Goal: Task Accomplishment & Management: Manage account settings

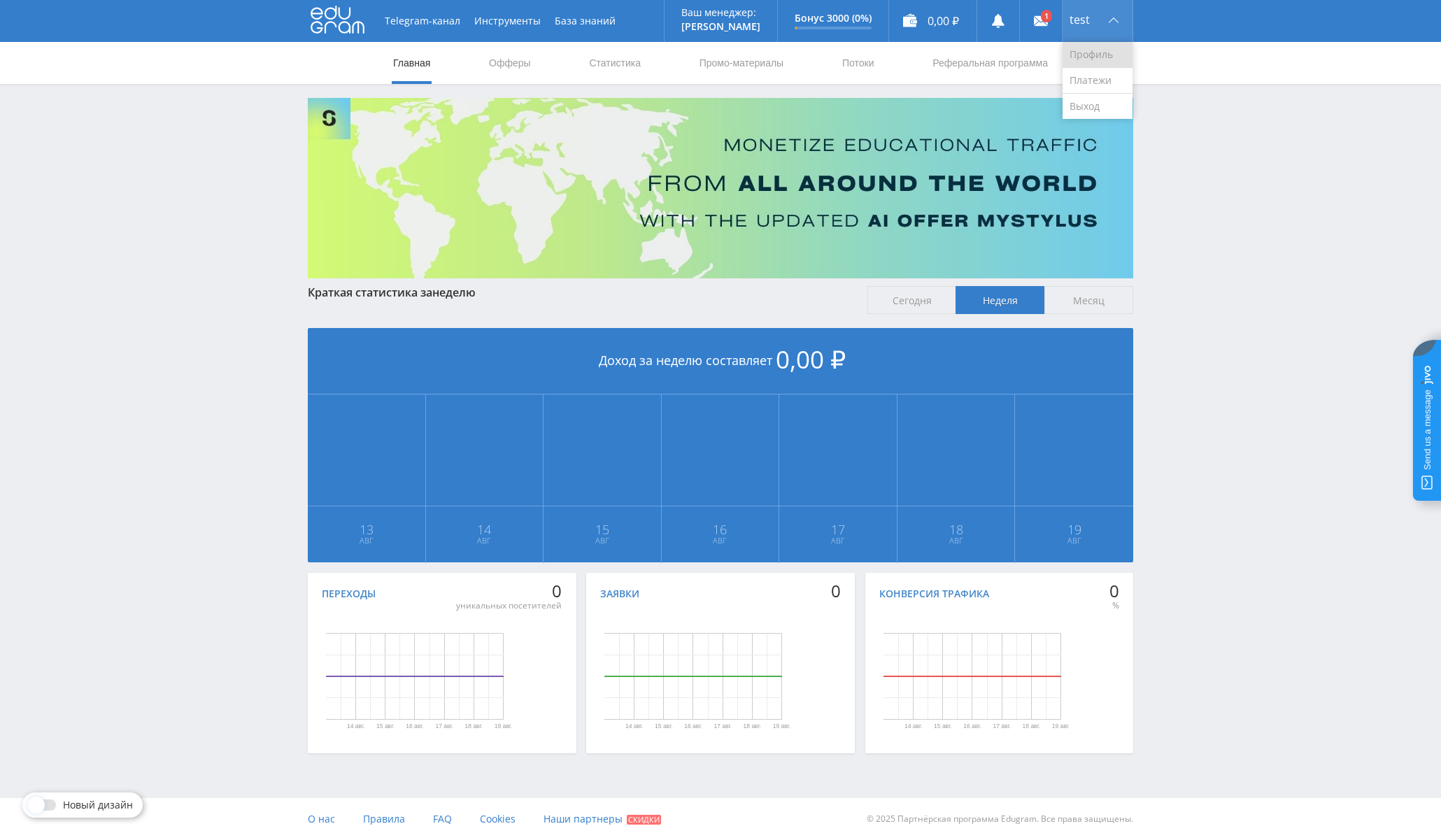
click at [1092, 57] on link "Профиль" at bounding box center [1097, 54] width 70 height 26
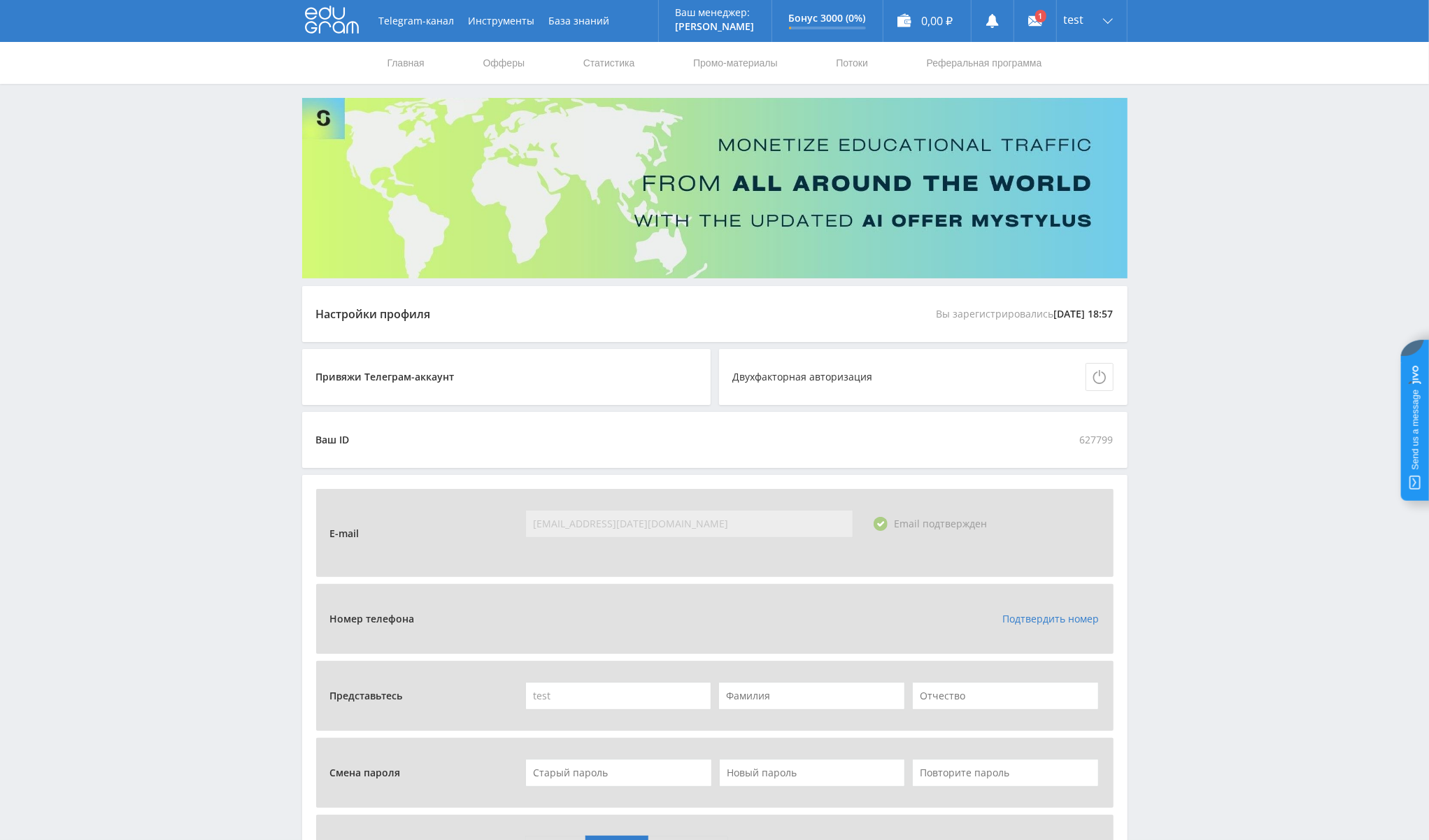
click at [1054, 620] on link "Подтвердить номер" at bounding box center [1051, 618] width 97 height 13
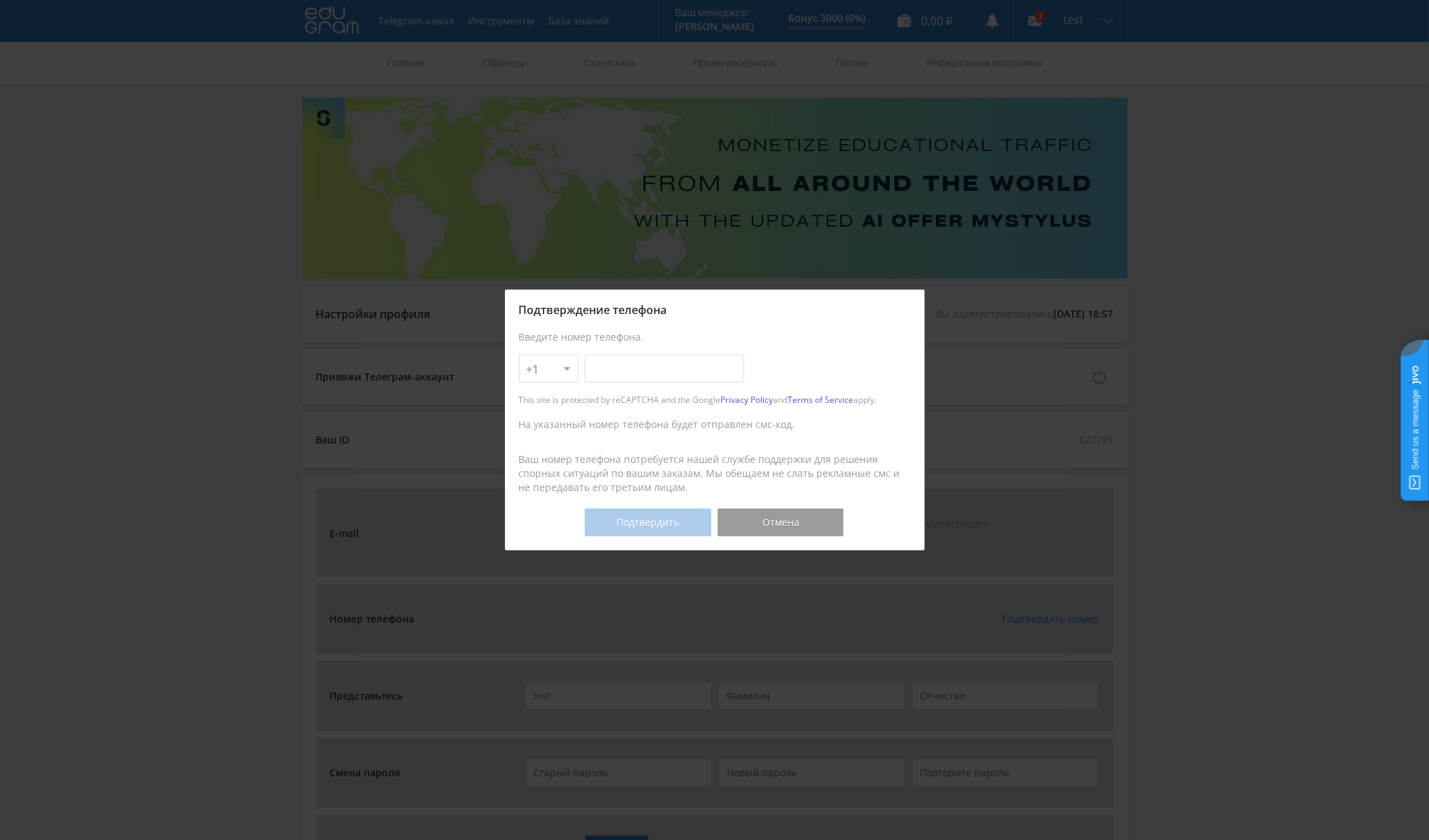
select select "7"
click at [519, 355] on select "+1 +7 +380 +375 +49 +972 +44 +31 +39 +43 +91 +63 +92 +254 +62 +61 +90 +33 +351 …" at bounding box center [548, 369] width 60 height 28
click at [644, 367] on input "text" at bounding box center [665, 369] width 159 height 28
type input "988-990-98-98"
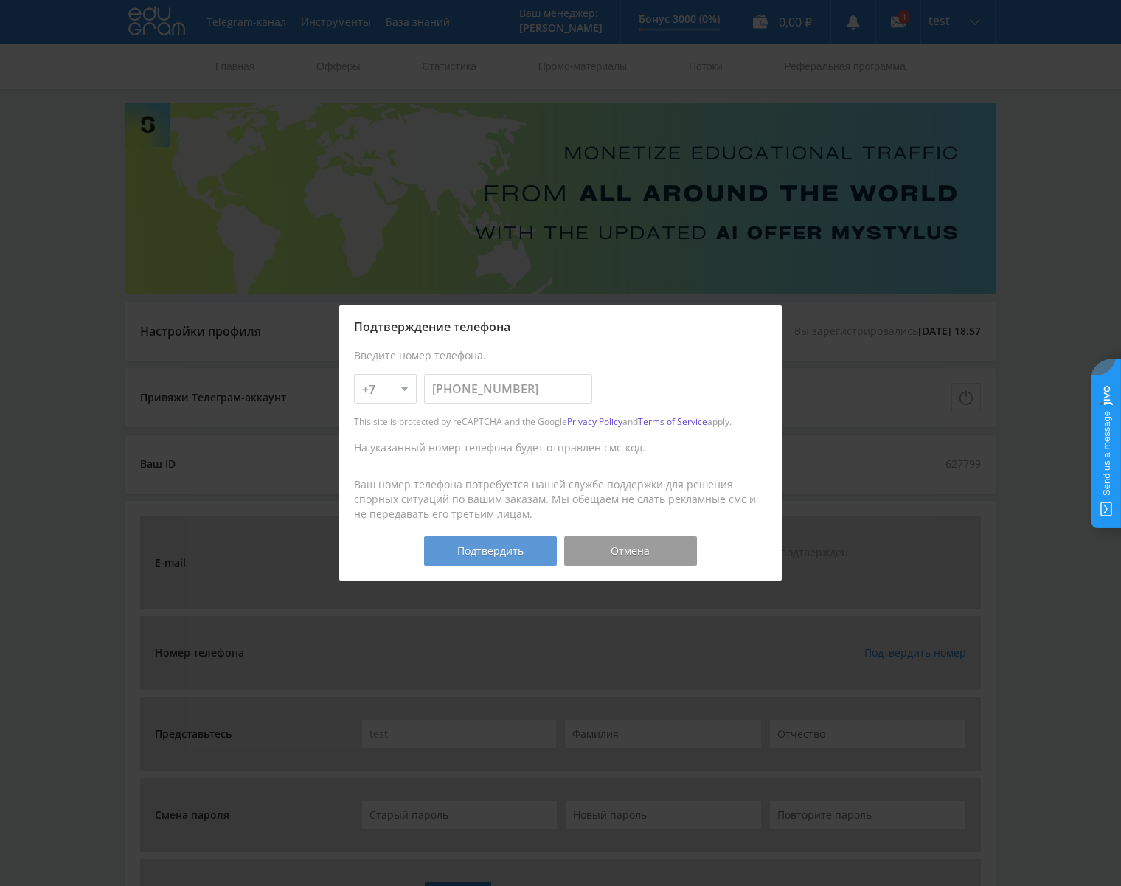
click at [499, 547] on button "Подтвердить" at bounding box center [490, 551] width 133 height 30
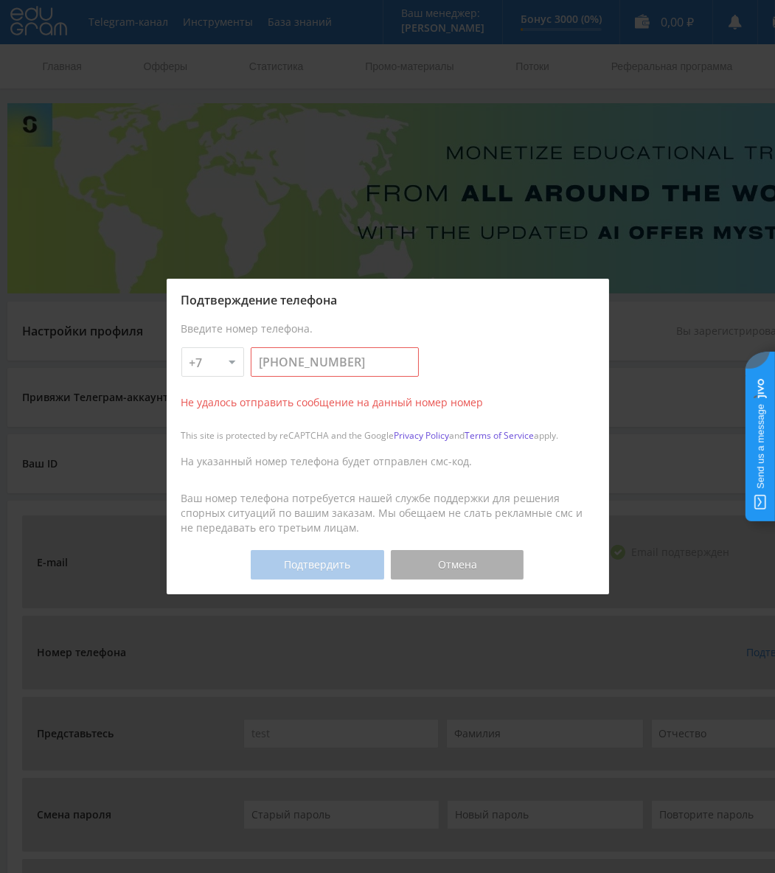
click at [489, 561] on button "Отмена" at bounding box center [457, 565] width 133 height 30
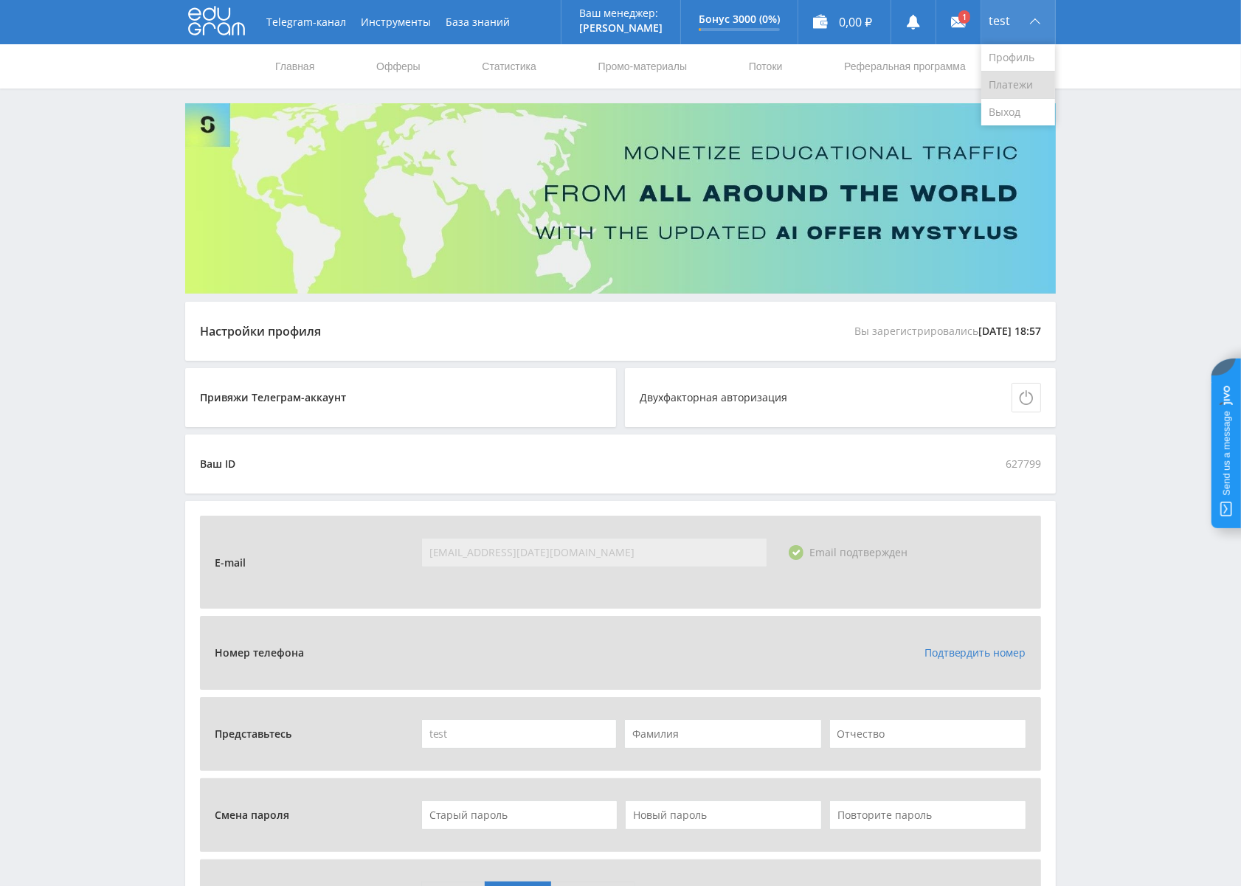
click at [1016, 84] on link "Платежи" at bounding box center [1018, 85] width 74 height 27
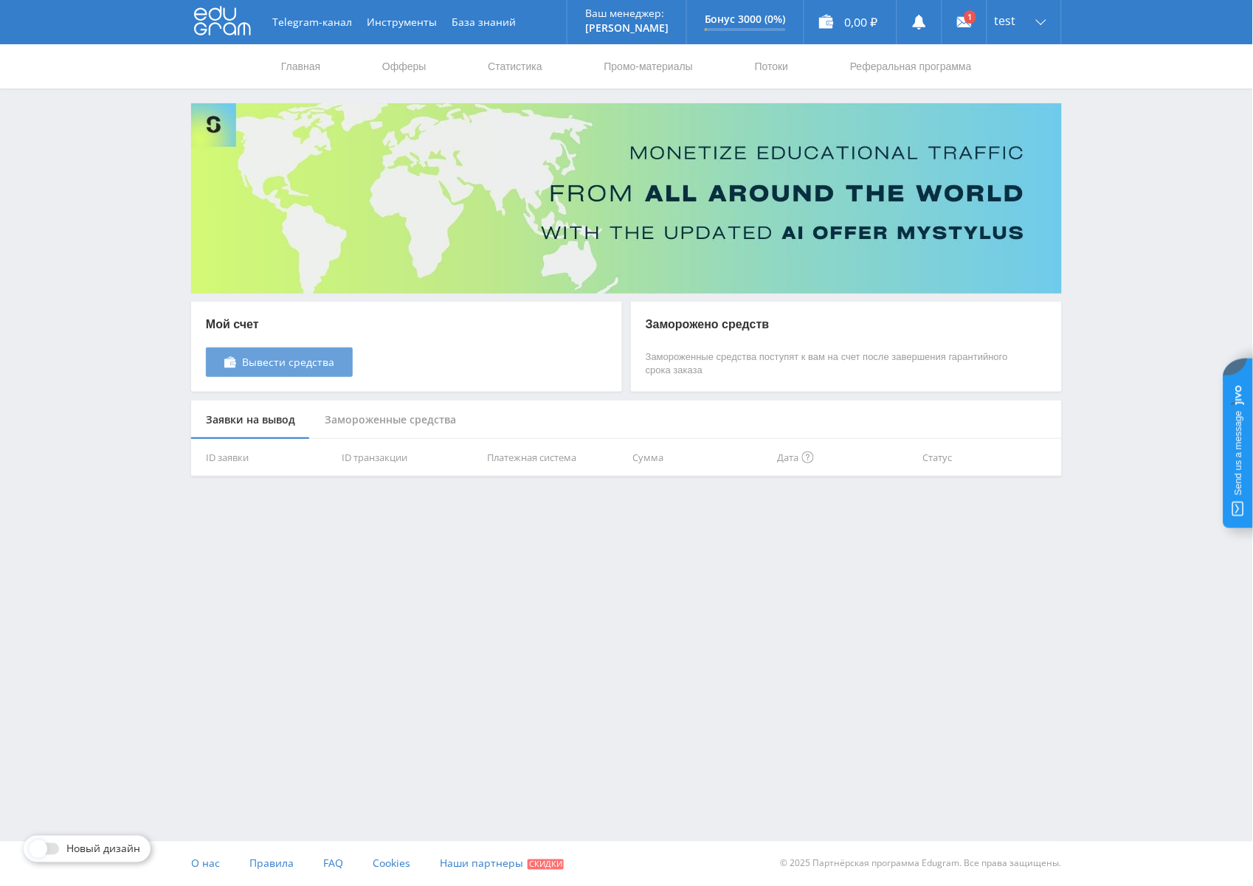
click at [283, 357] on span "Вывести средства" at bounding box center [288, 362] width 92 height 12
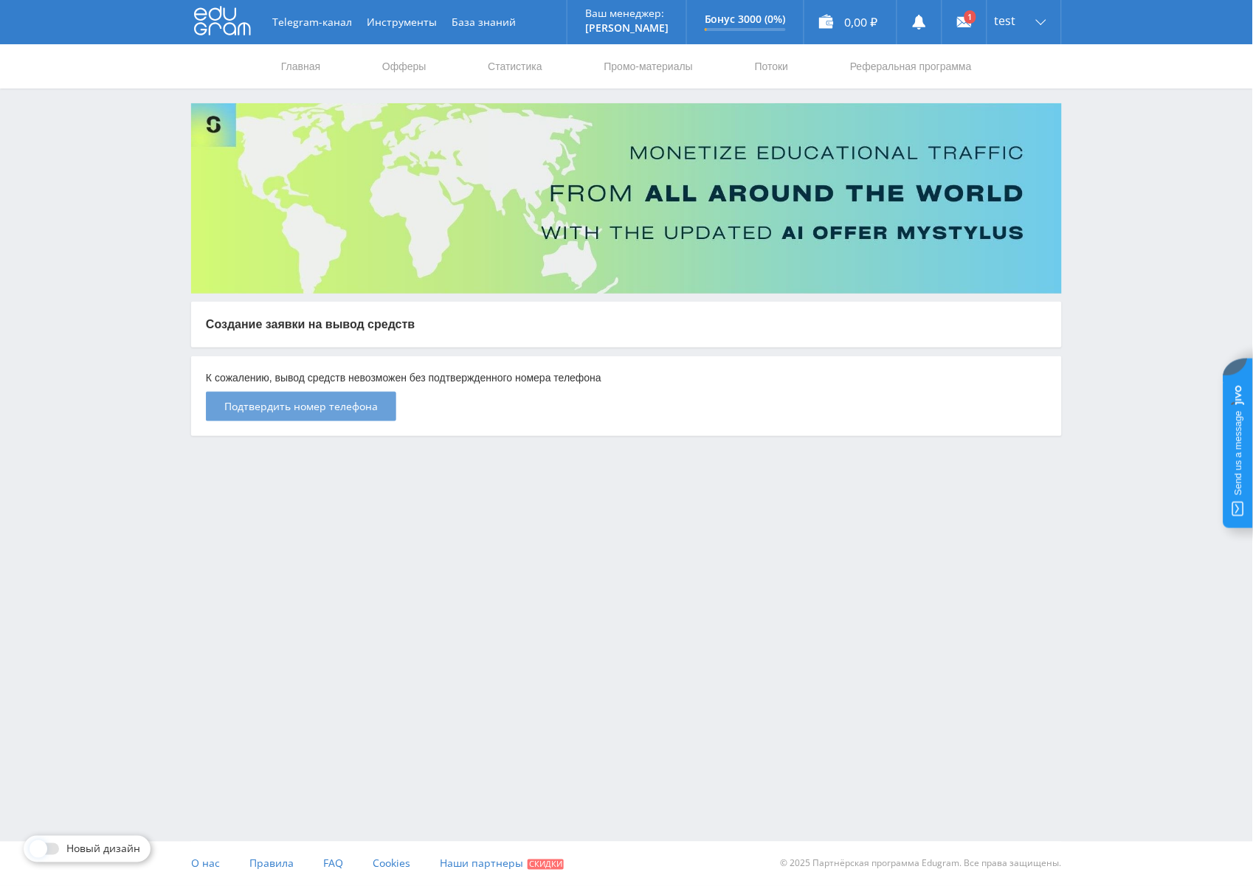
click at [370, 406] on span "Подтвердить номер телефона" at bounding box center [300, 407] width 153 height 12
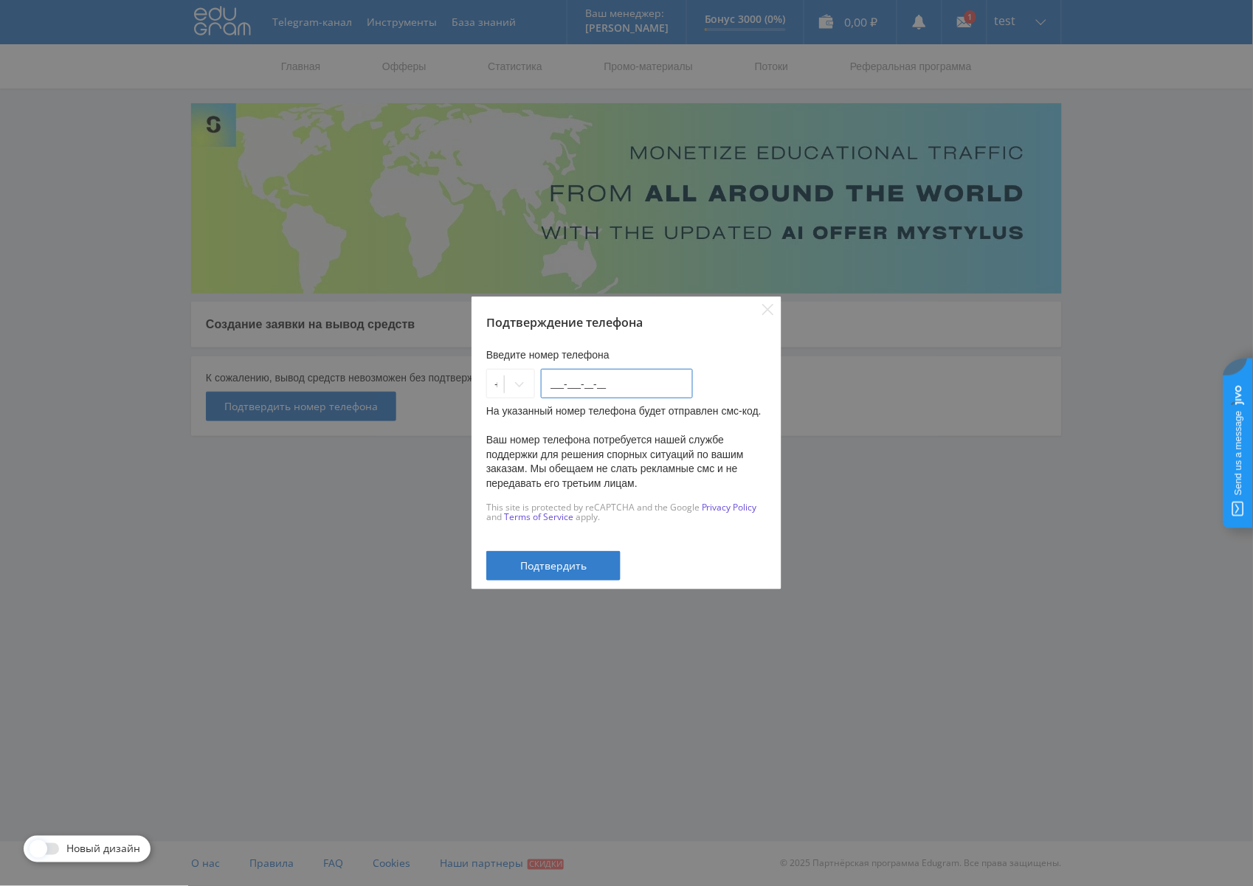
click at [580, 376] on input "___-___-__-__" at bounding box center [617, 384] width 152 height 30
type input "[PHONE_NUMBER]"
click at [546, 577] on button "Подтвердить" at bounding box center [553, 566] width 134 height 30
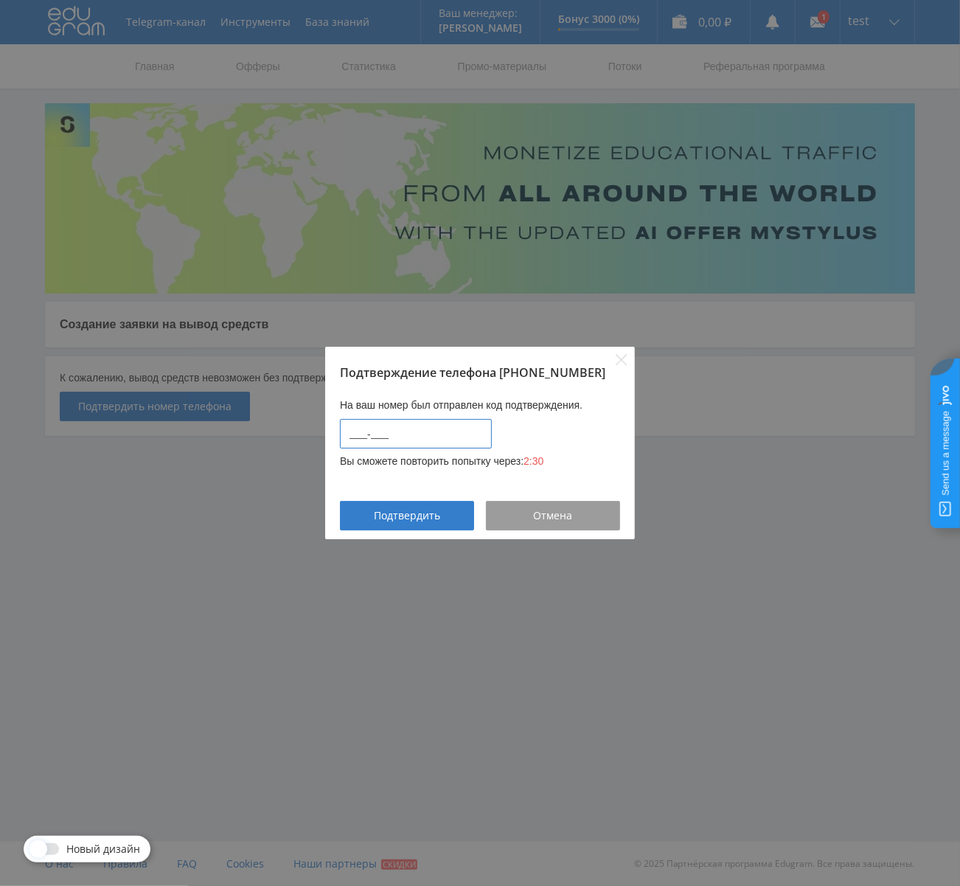
click at [440, 429] on input "____-____" at bounding box center [416, 434] width 152 height 30
click at [453, 521] on div "Подтвердить" at bounding box center [406, 516] width 97 height 12
click at [430, 433] on input "2342-3413" at bounding box center [416, 434] width 152 height 30
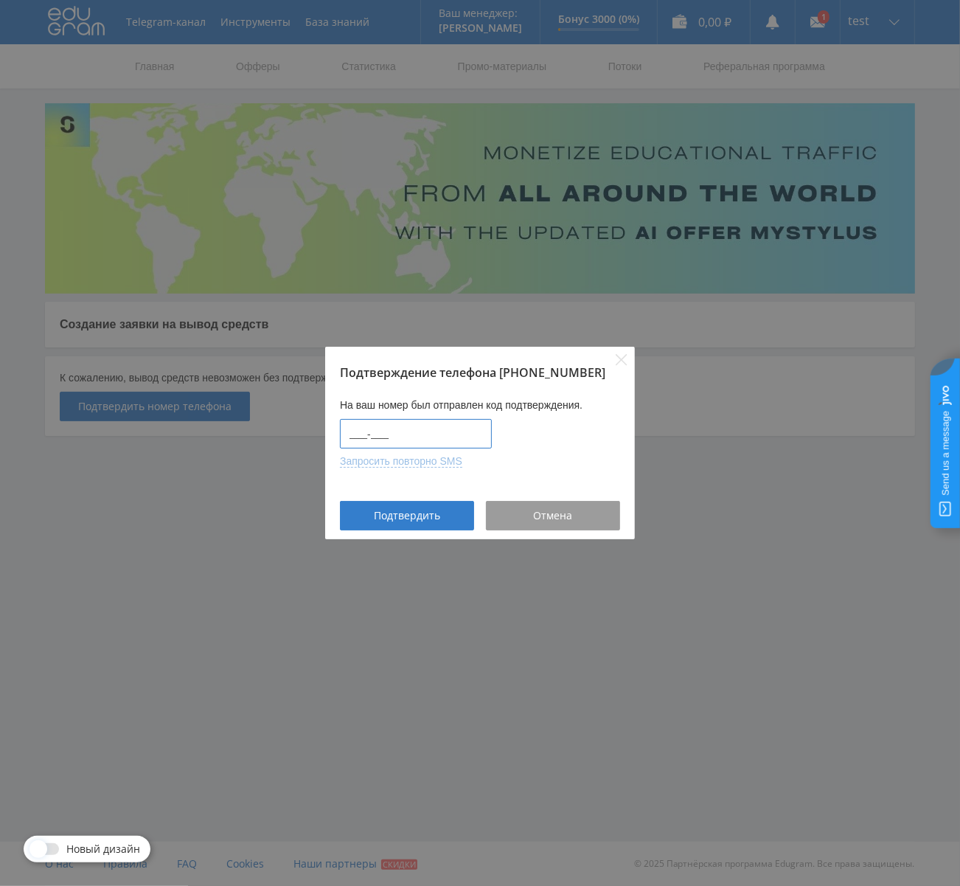
type input "____-____"
click at [426, 461] on button "Запросить повторно SMS" at bounding box center [401, 461] width 122 height 13
click at [401, 460] on button "Запросить повторно SMS" at bounding box center [401, 461] width 122 height 13
click at [440, 455] on button "Запросить повторно SMS" at bounding box center [401, 461] width 122 height 13
click at [406, 467] on button "Запросить повторно SMS" at bounding box center [401, 461] width 122 height 13
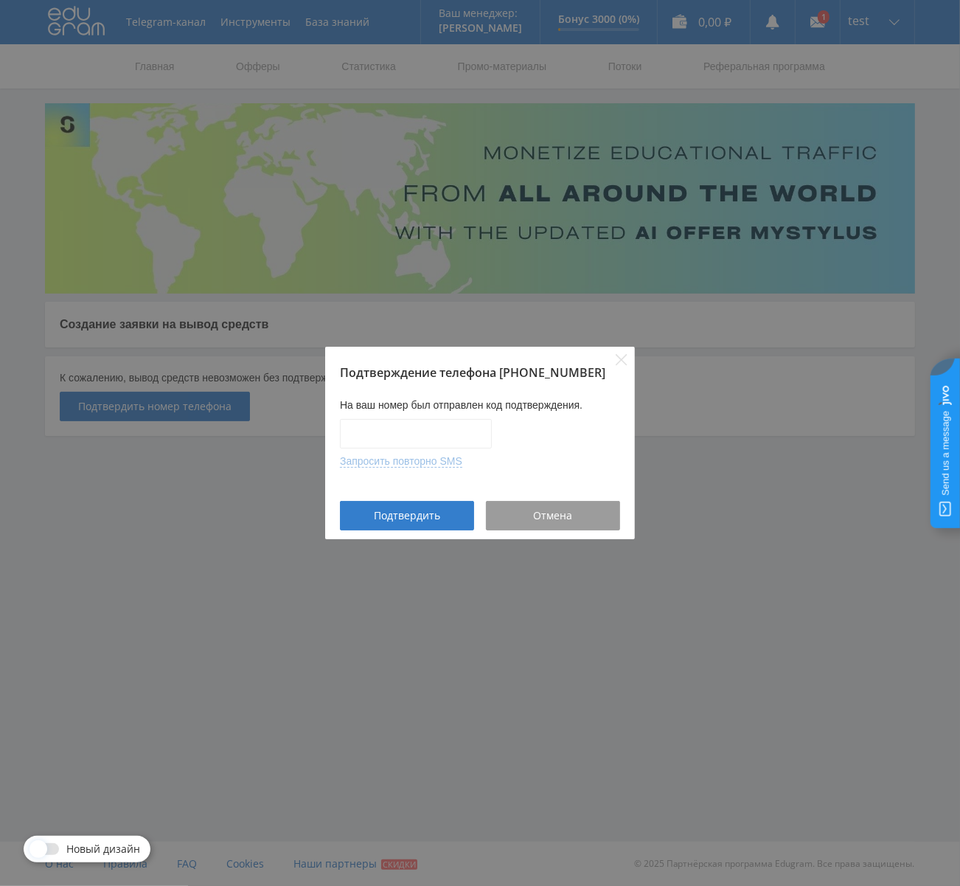
click at [430, 458] on button "Запросить повторно SMS" at bounding box center [401, 461] width 122 height 13
click at [412, 466] on button "Запросить повторно SMS" at bounding box center [401, 461] width 122 height 13
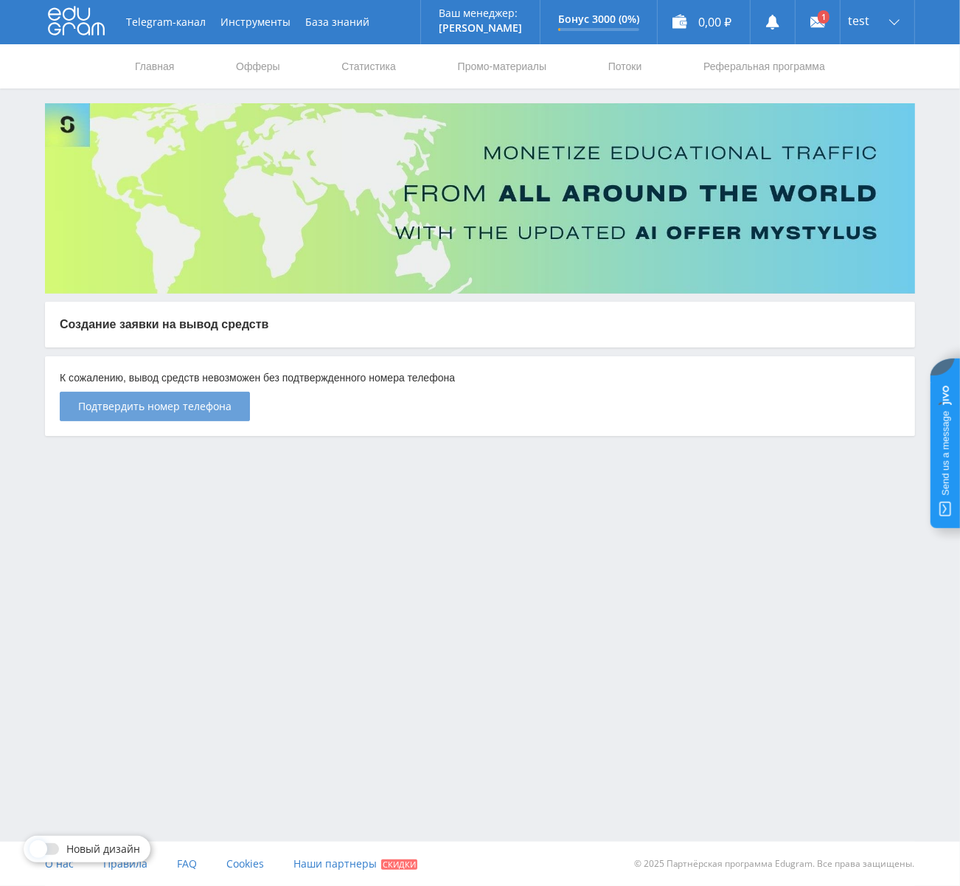
click at [212, 401] on span "Подтвердить номер телефона" at bounding box center [154, 407] width 153 height 12
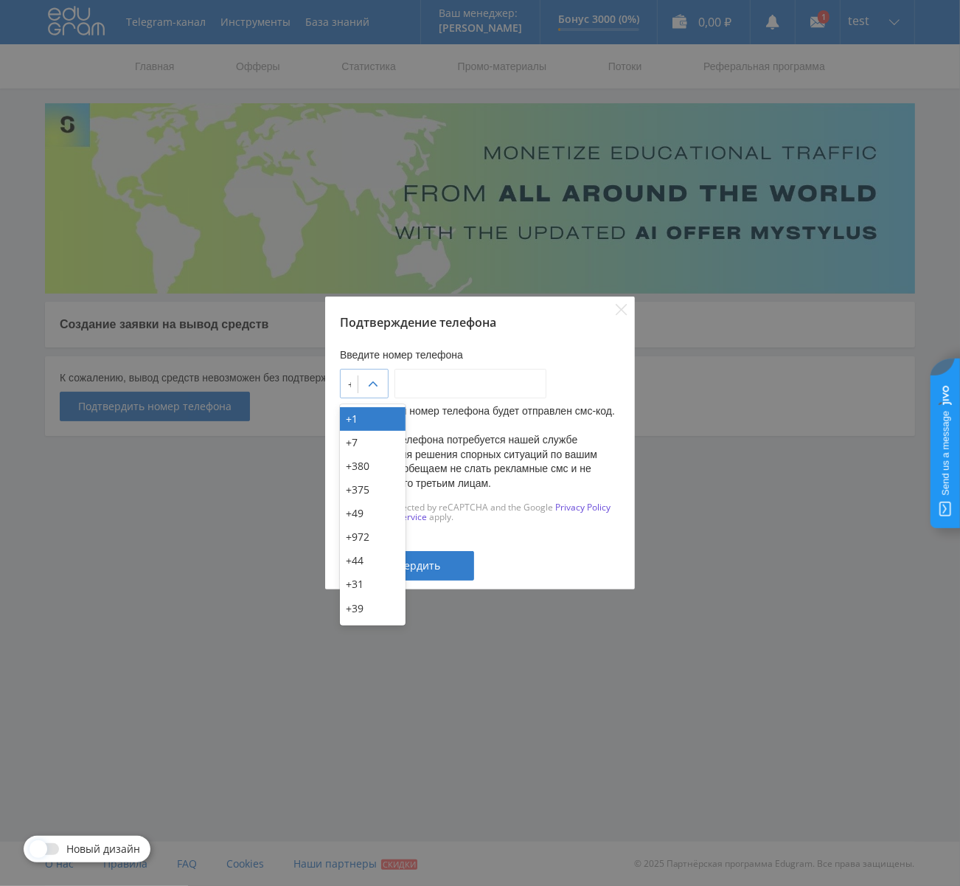
click at [377, 379] on div at bounding box center [373, 385] width 30 height 30
click at [377, 429] on div "+1" at bounding box center [373, 419] width 66 height 24
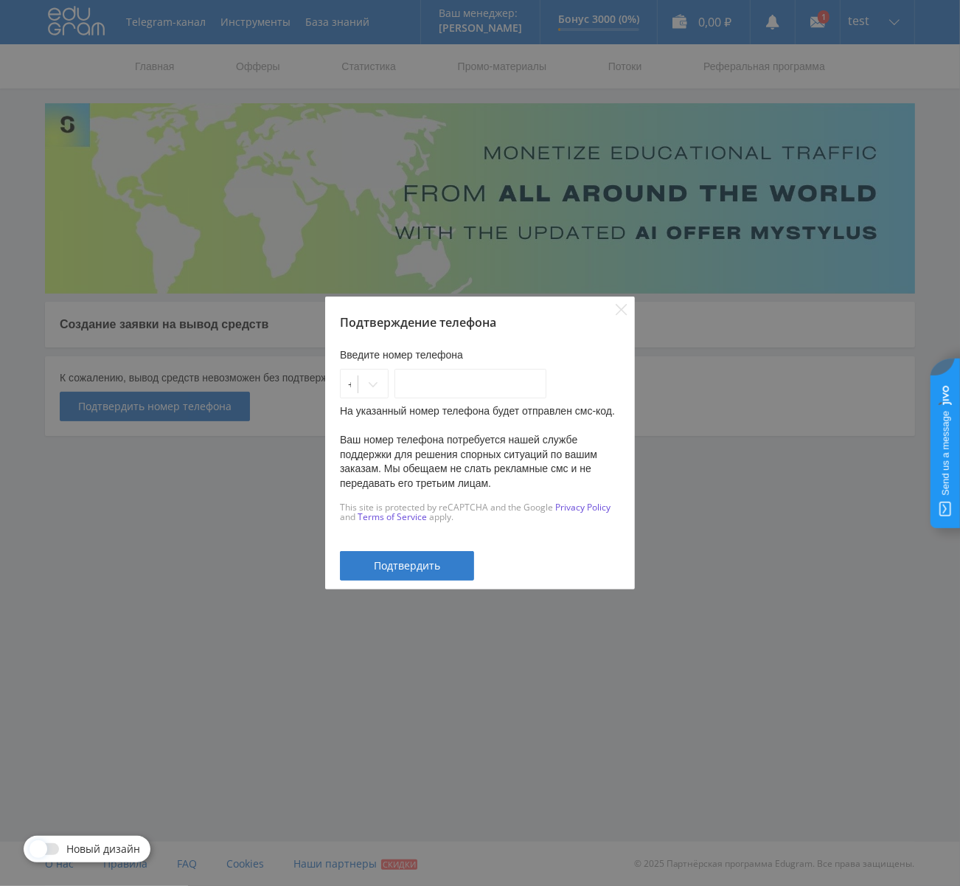
click at [388, 352] on p "Введите номер телефона" at bounding box center [480, 355] width 280 height 15
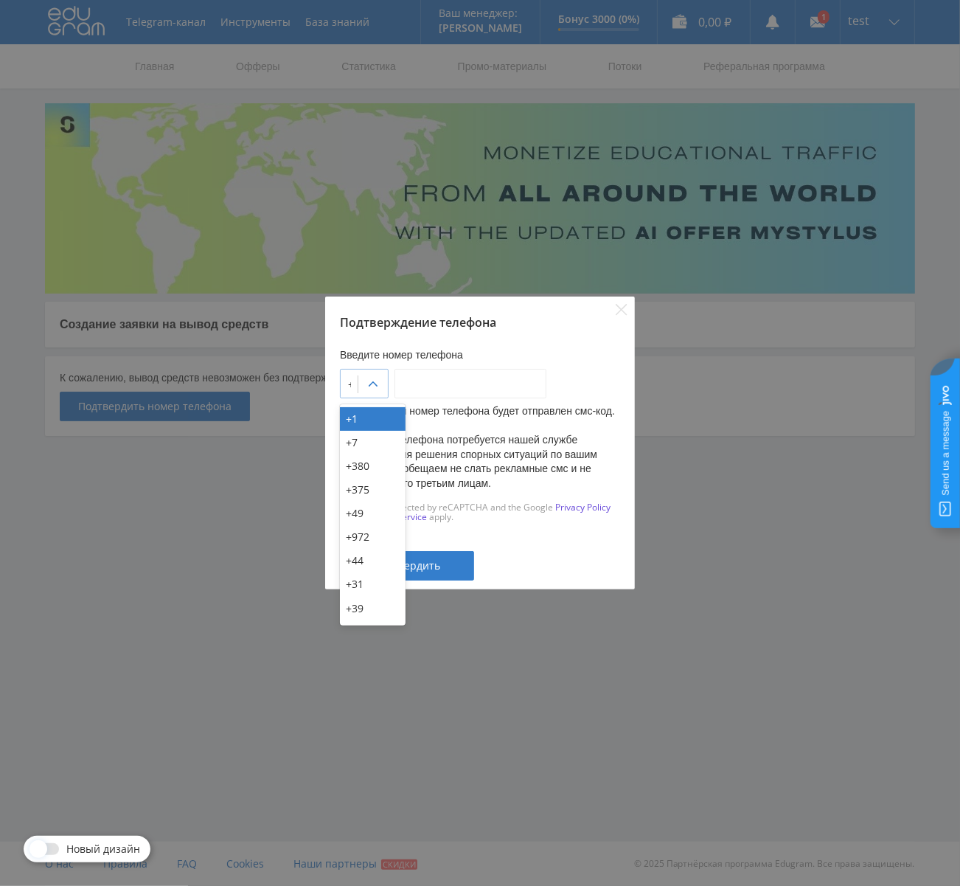
click at [388, 393] on div at bounding box center [373, 385] width 30 height 30
click at [381, 433] on div "+7" at bounding box center [373, 443] width 66 height 24
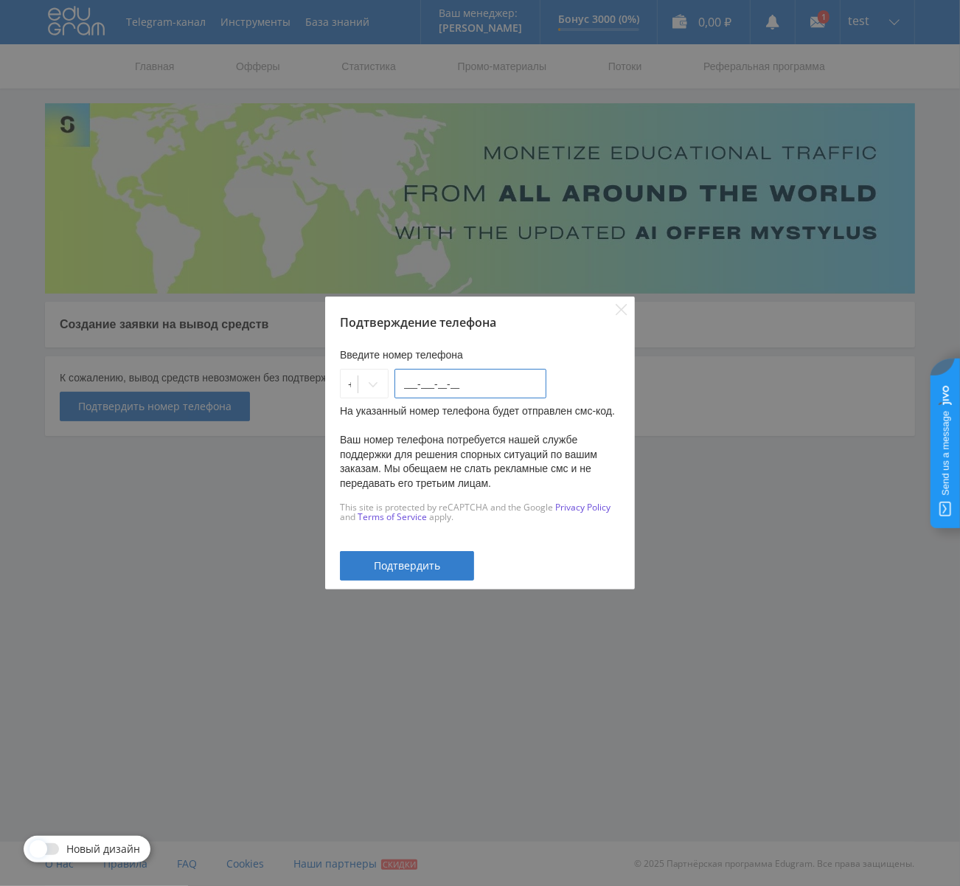
click at [499, 378] on input "___-___-__-__" at bounding box center [471, 384] width 152 height 30
click at [441, 551] on button "Подтвердить" at bounding box center [407, 566] width 134 height 30
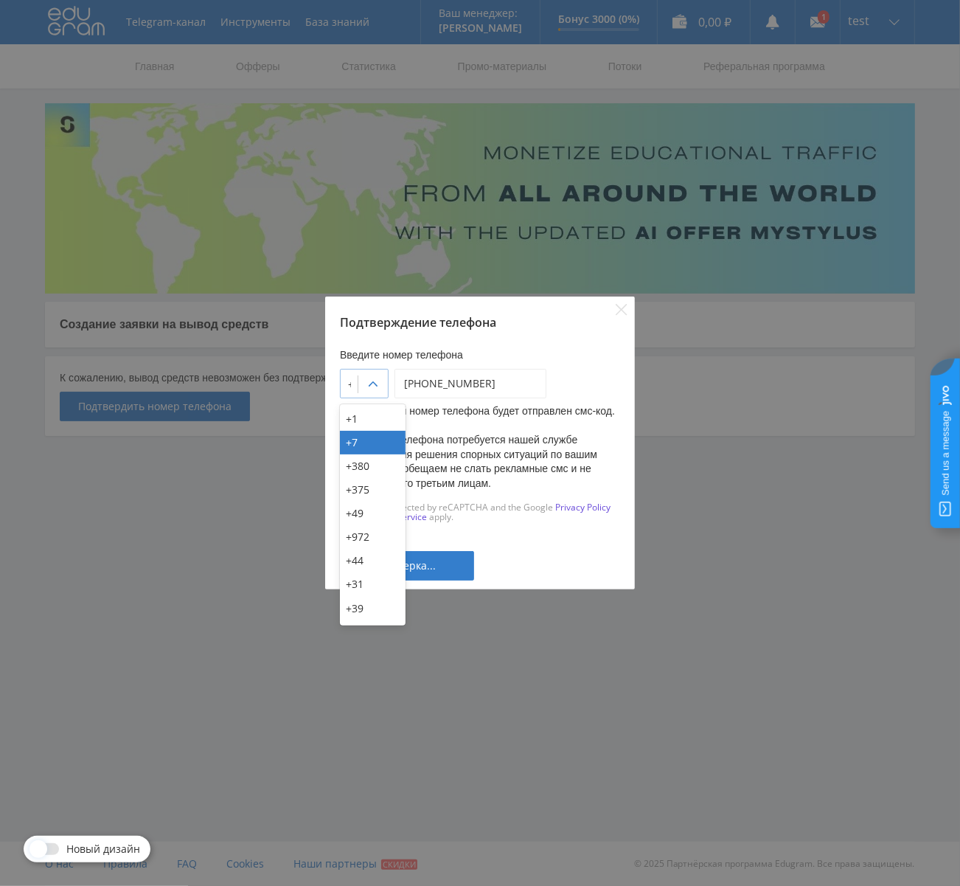
click at [379, 385] on icon at bounding box center [373, 384] width 12 height 12
click at [380, 459] on div "+380" at bounding box center [373, 466] width 66 height 24
click at [379, 386] on icon at bounding box center [373, 384] width 12 height 12
drag, startPoint x: 370, startPoint y: 548, endPoint x: 369, endPoint y: 562, distance: 14.1
click at [369, 562] on div "+44" at bounding box center [373, 561] width 66 height 24
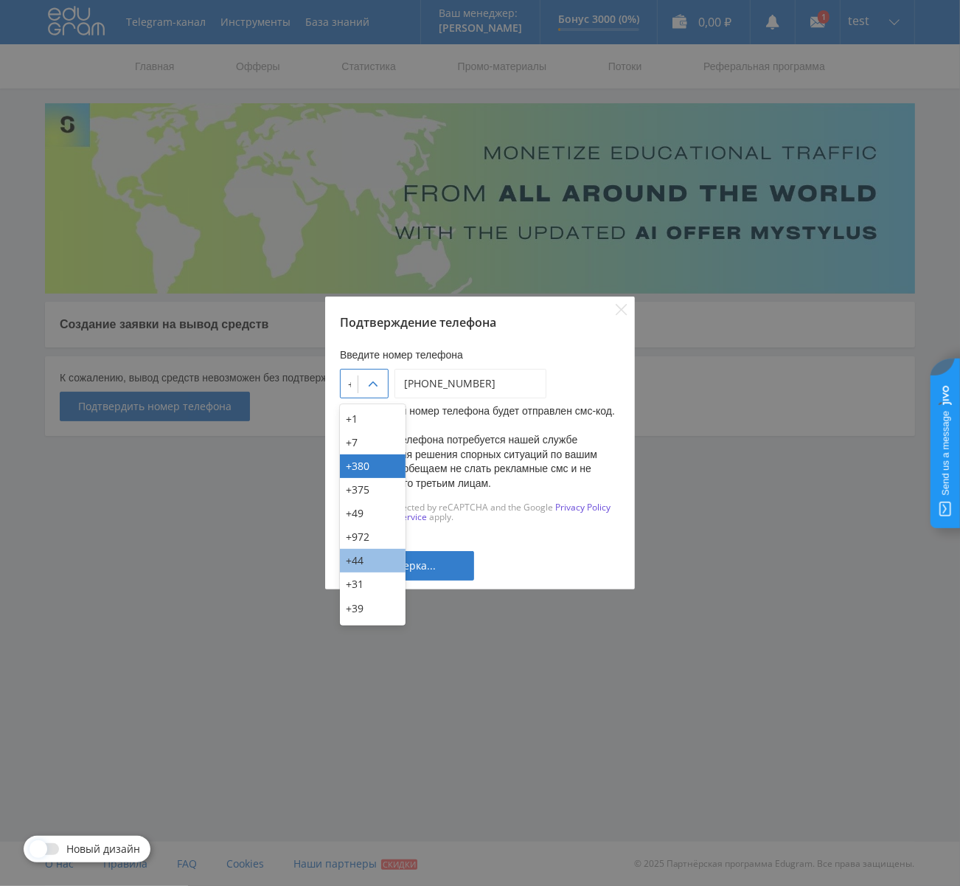
type input "988-998-98-9_"
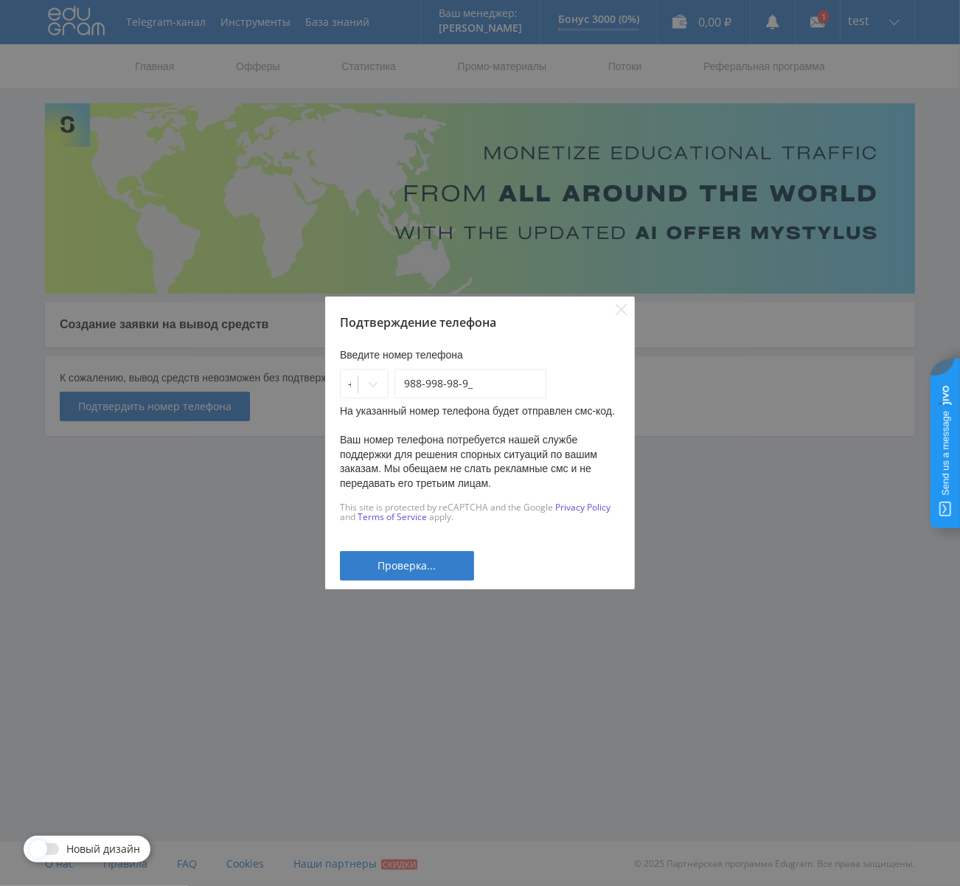
click at [369, 562] on div "Проверка..." at bounding box center [406, 566] width 97 height 12
click at [507, 384] on input "988-998-98-9_" at bounding box center [471, 384] width 152 height 30
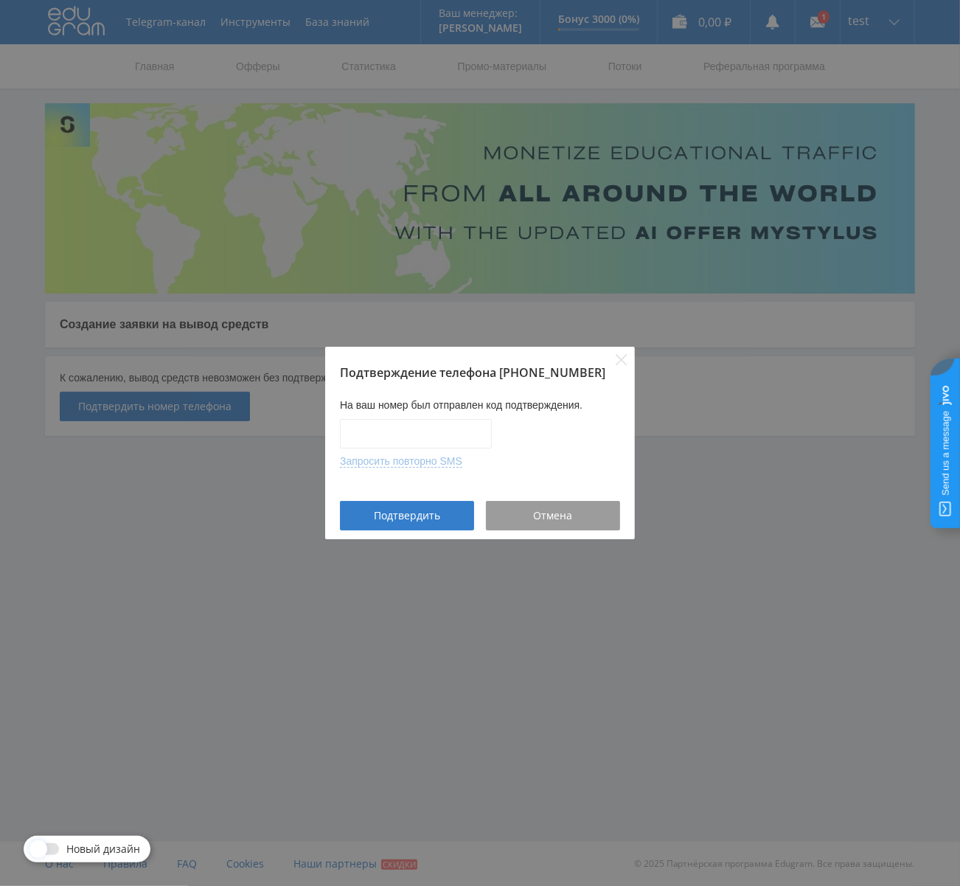
click at [414, 456] on button "Запросить повторно SMS" at bounding box center [401, 461] width 122 height 13
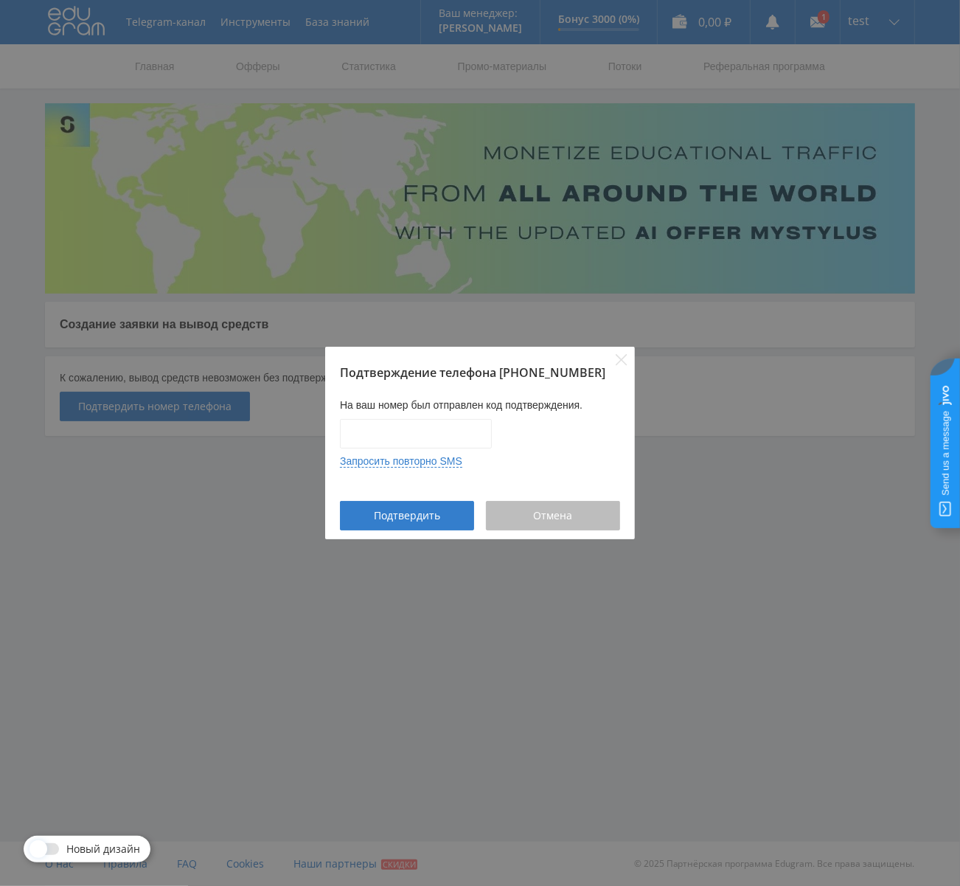
click at [524, 517] on div "Отмена" at bounding box center [553, 516] width 97 height 12
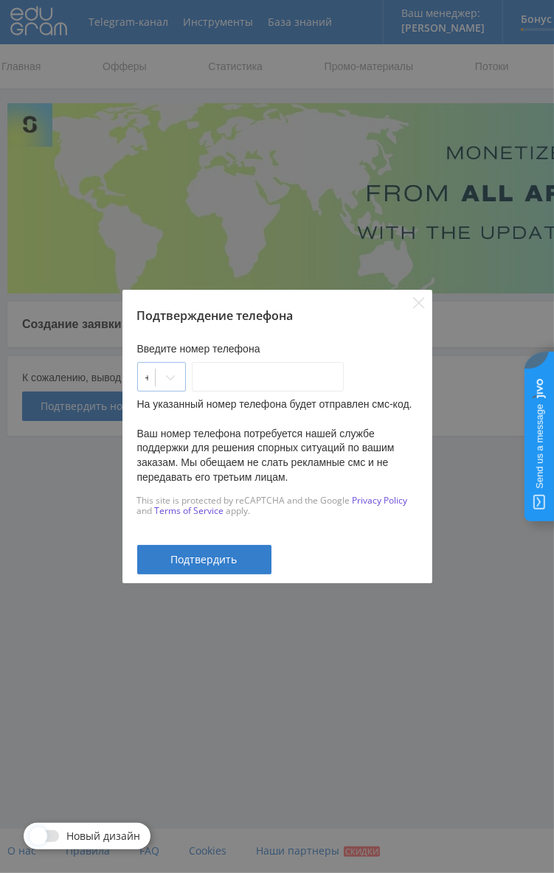
click at [148, 373] on div at bounding box center [146, 377] width 3 height 15
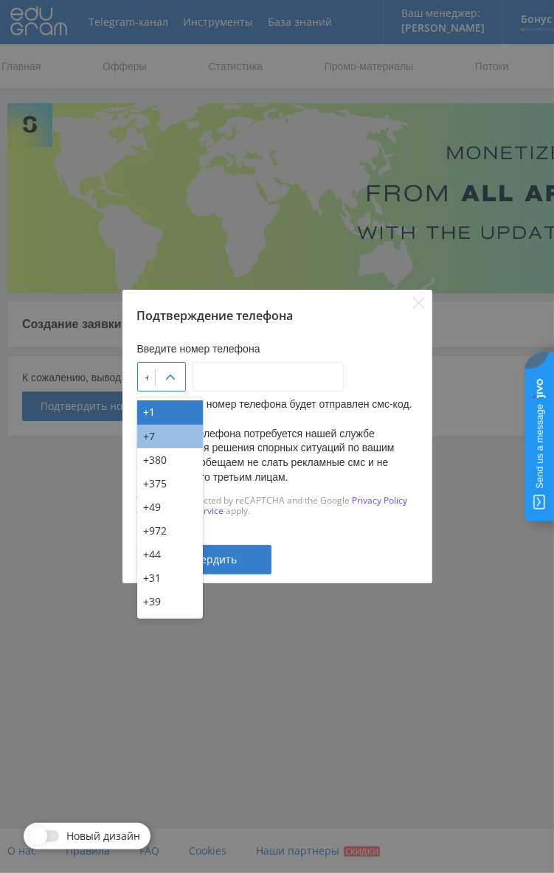
click at [164, 440] on div "+7" at bounding box center [170, 437] width 66 height 24
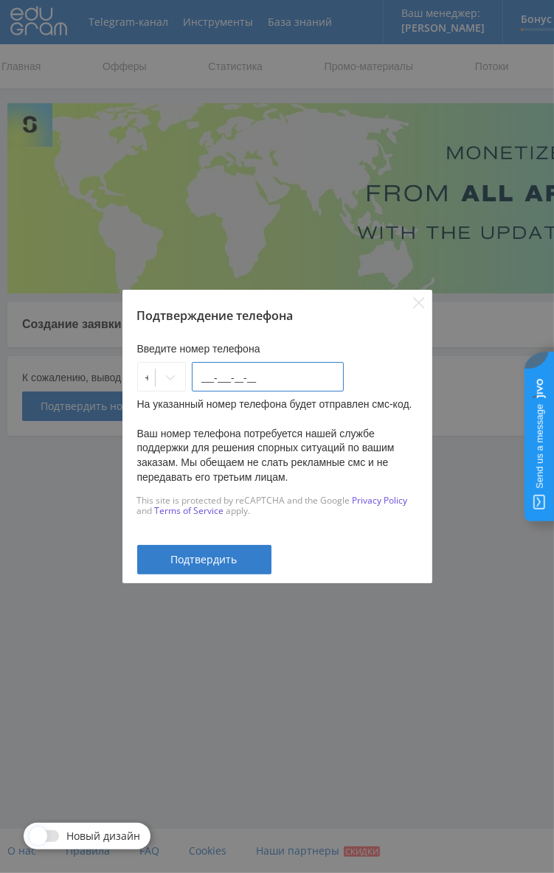
click at [246, 375] on input "___-___-__-__" at bounding box center [268, 377] width 152 height 30
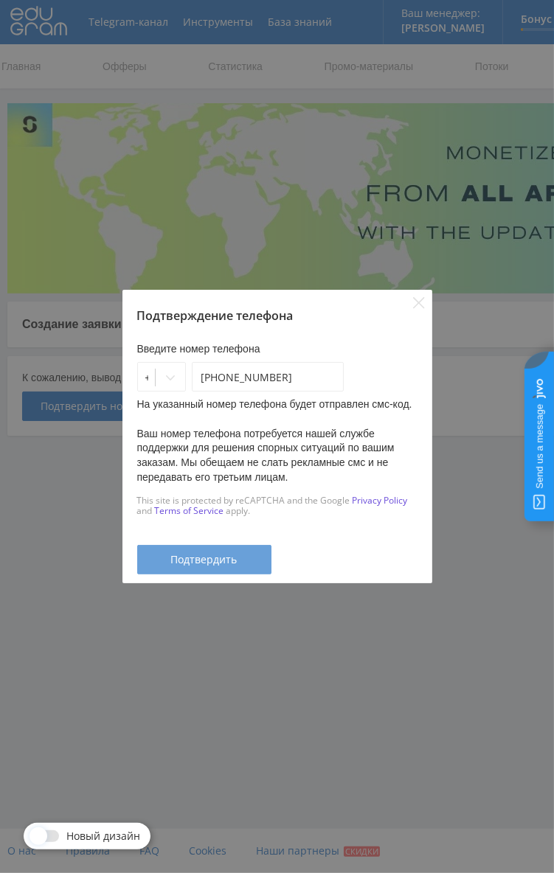
click at [218, 554] on span "Подтвердить" at bounding box center [204, 560] width 66 height 12
click at [173, 374] on div at bounding box center [171, 378] width 30 height 30
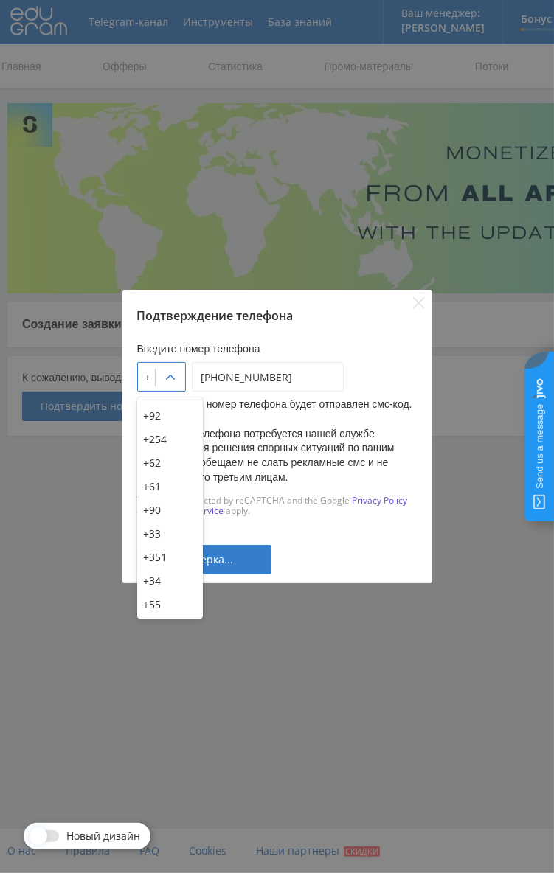
scroll to position [280, 0]
click at [167, 563] on div "+351" at bounding box center [170, 559] width 66 height 24
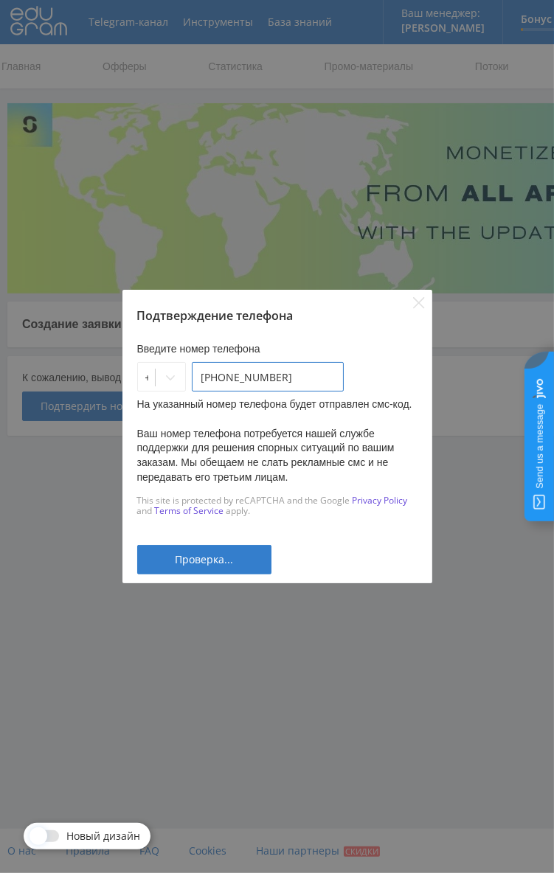
click at [305, 373] on input "90-099-87-87" at bounding box center [268, 377] width 152 height 30
type input "90-099-87-87"
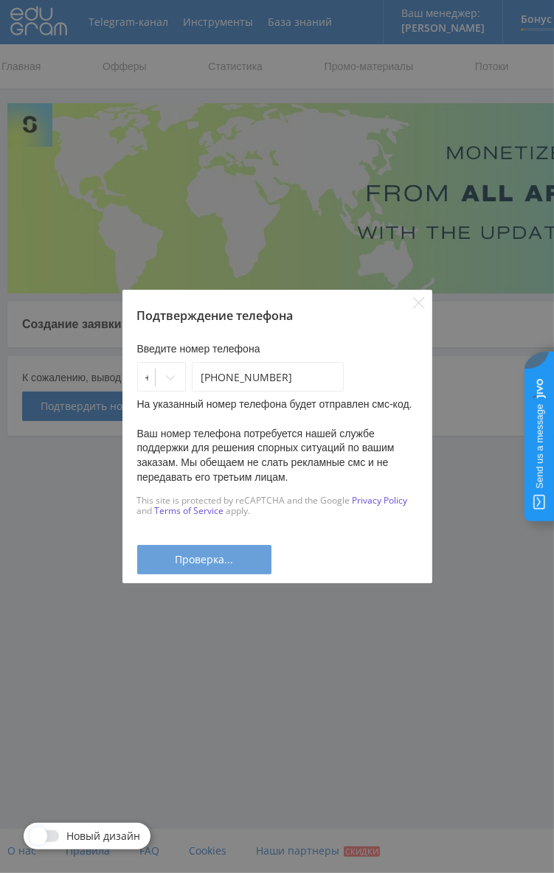
click at [220, 556] on span "Проверка..." at bounding box center [204, 560] width 58 height 12
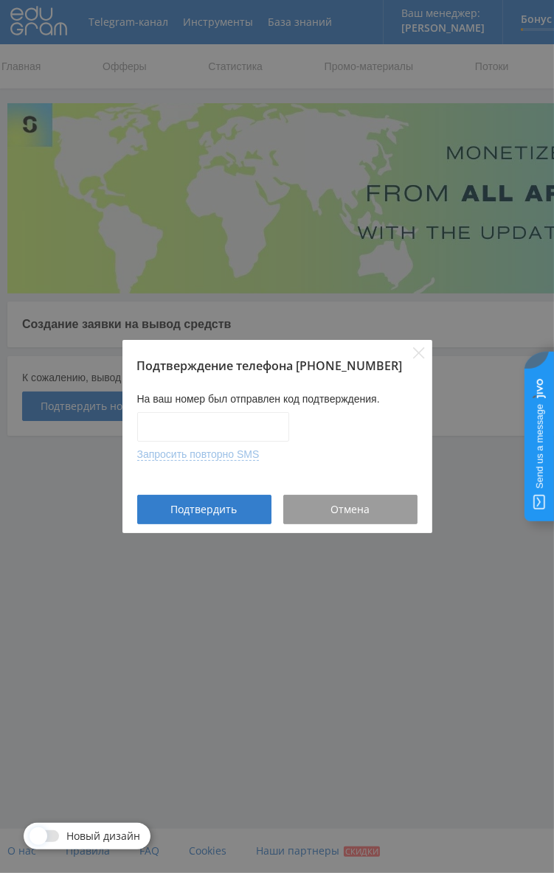
click at [229, 454] on button "Запросить повторно SMS" at bounding box center [198, 454] width 122 height 13
click at [224, 460] on button "Запросить повторно SMS" at bounding box center [198, 454] width 122 height 13
click at [192, 522] on button "Подтвердить" at bounding box center [204, 510] width 134 height 30
click at [215, 457] on button "Запросить повторно SMS" at bounding box center [198, 454] width 122 height 13
click at [4, 647] on div "Подтверждение телефона +351-90-099-87-87 На ваш номер был отправлен код подтвер…" at bounding box center [277, 436] width 554 height 873
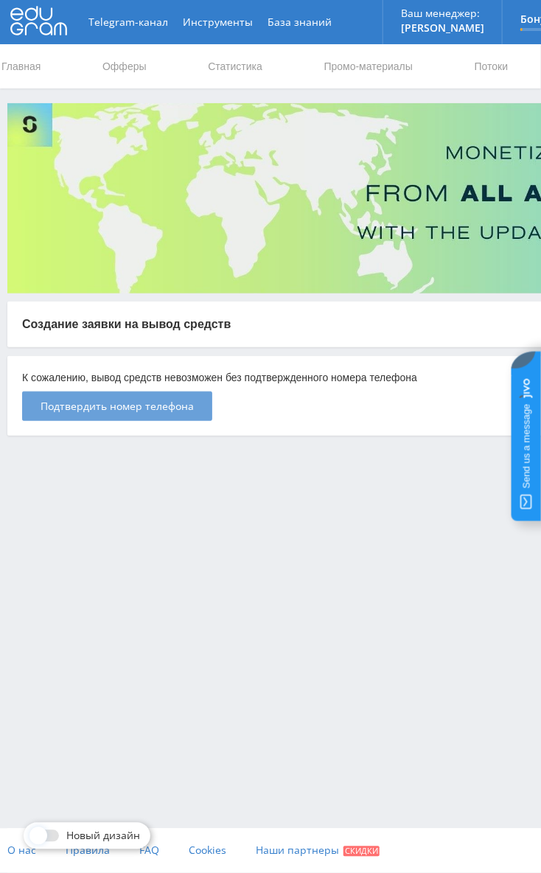
click at [159, 415] on button "Подтвердить номер телефона" at bounding box center [117, 407] width 190 height 30
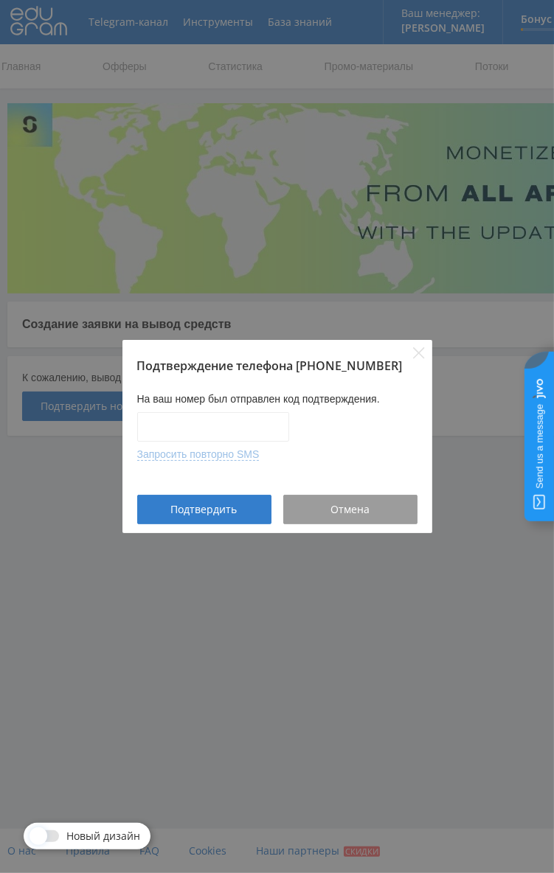
click at [226, 456] on button "Запросить повторно SMS" at bounding box center [198, 454] width 122 height 13
click at [240, 451] on button "Запросить повторно SMS" at bounding box center [198, 454] width 122 height 13
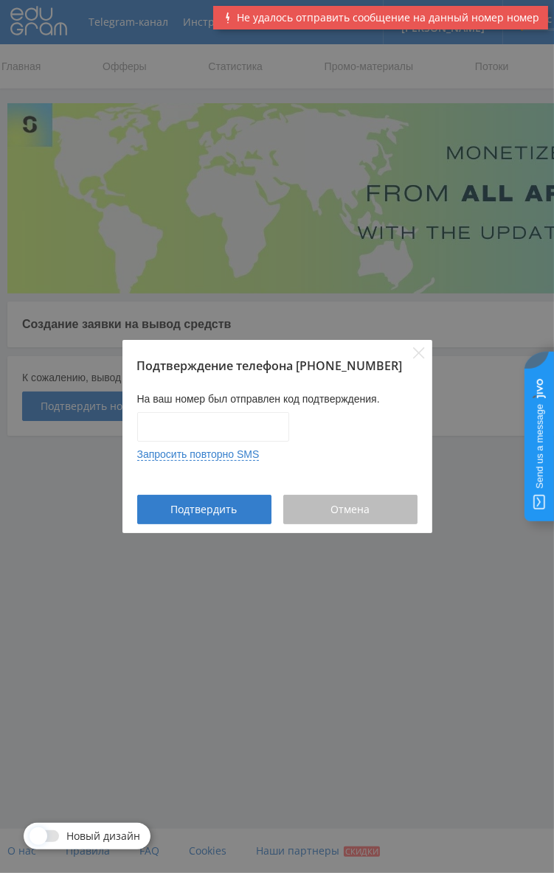
click at [340, 497] on button "Отмена" at bounding box center [350, 510] width 134 height 30
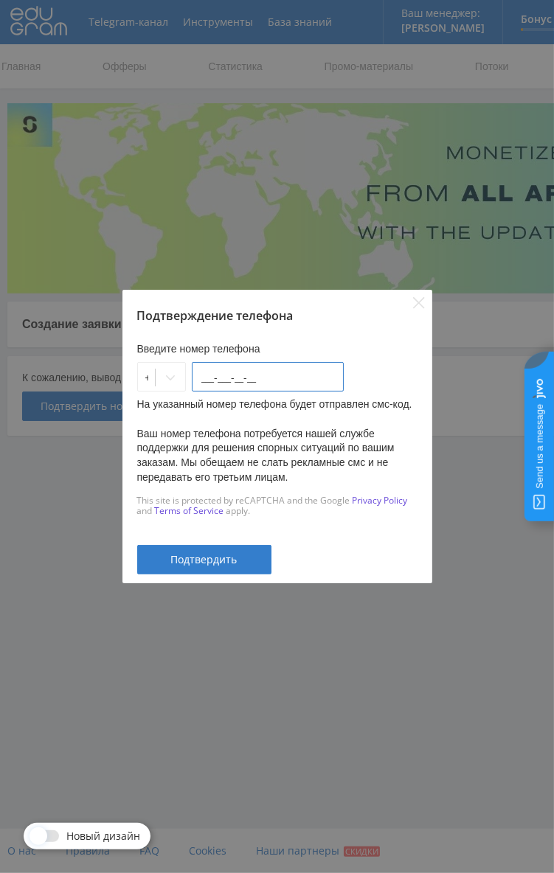
click at [221, 381] on input "___-___-__-__" at bounding box center [268, 377] width 152 height 30
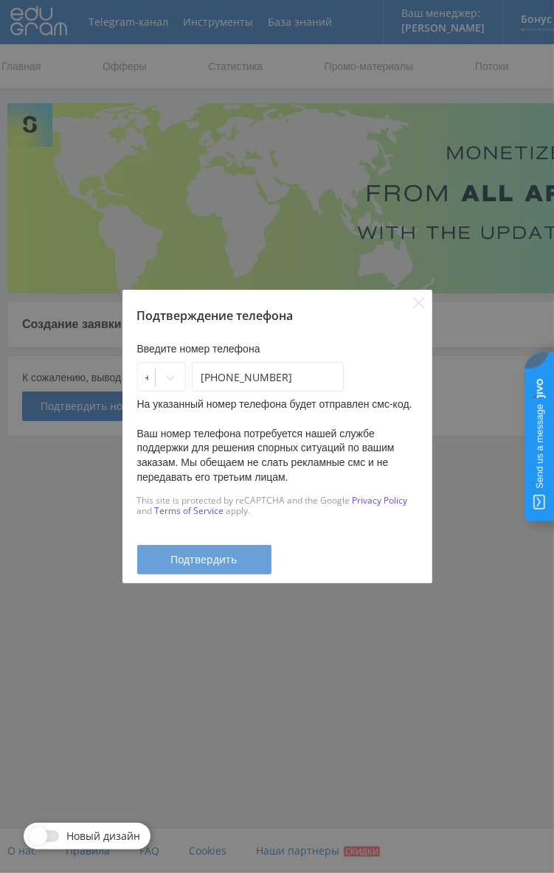
click at [226, 551] on button "Подтвердить" at bounding box center [204, 560] width 134 height 30
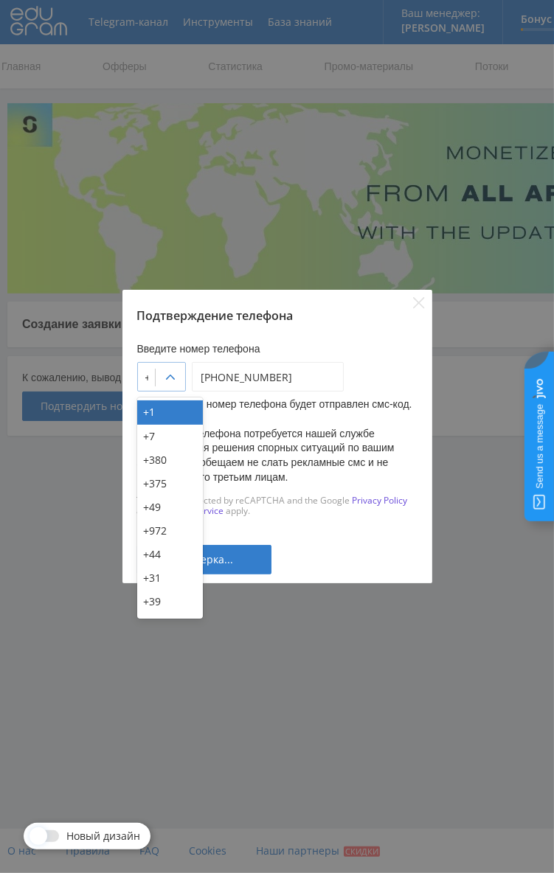
click at [185, 375] on div at bounding box center [171, 378] width 30 height 30
click at [165, 485] on div "+375" at bounding box center [170, 484] width 66 height 24
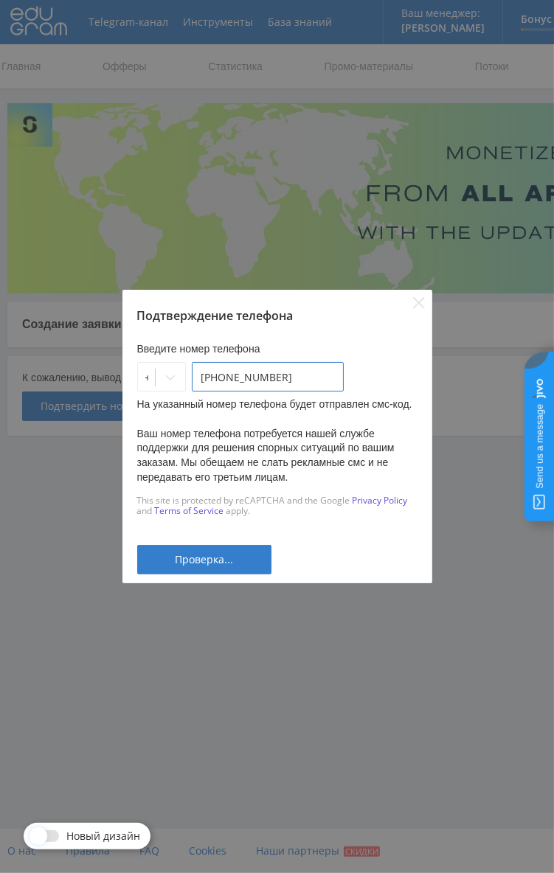
click at [297, 369] on input "55-544-43-32" at bounding box center [268, 377] width 152 height 30
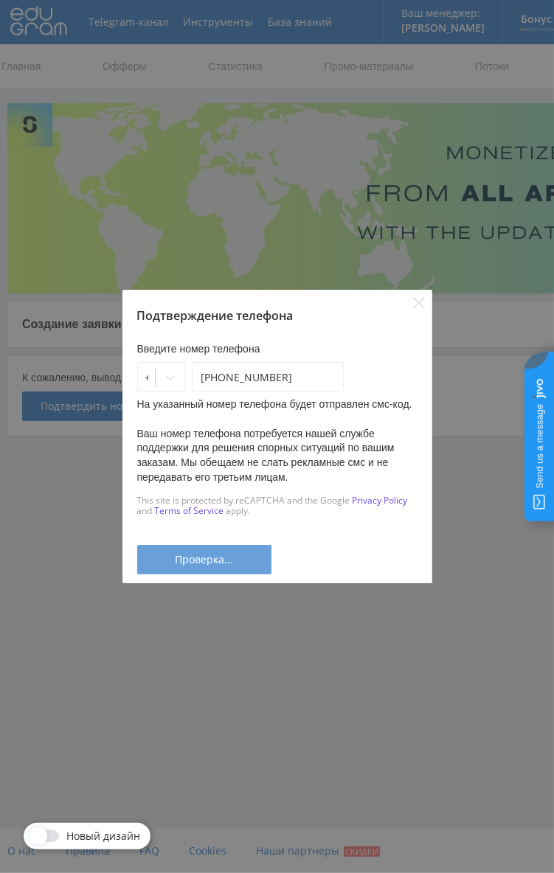
click at [220, 564] on span "Проверка..." at bounding box center [204, 560] width 58 height 12
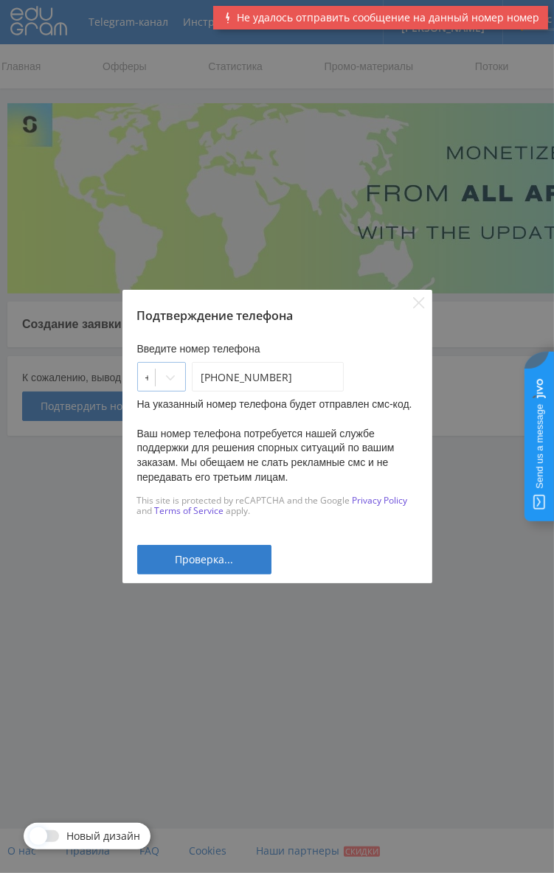
click at [178, 373] on div at bounding box center [171, 378] width 30 height 30
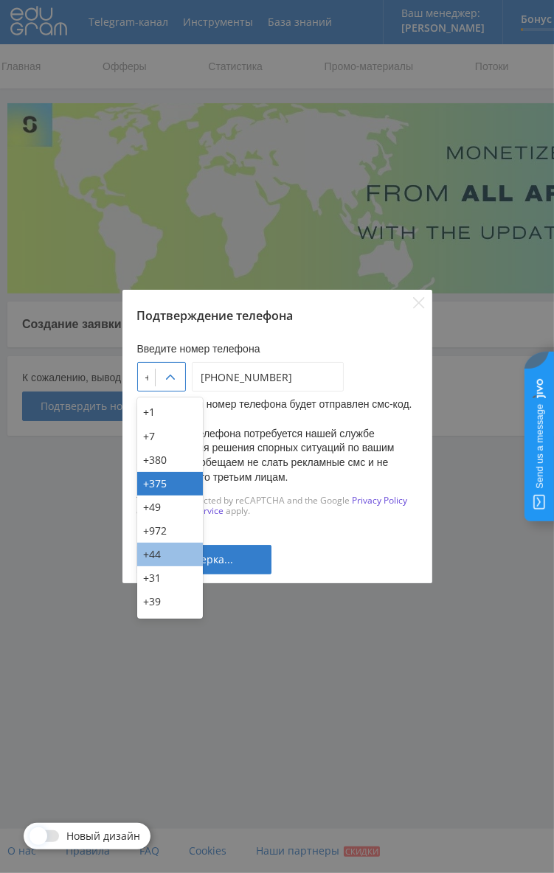
click at [173, 556] on div "+44" at bounding box center [170, 555] width 66 height 24
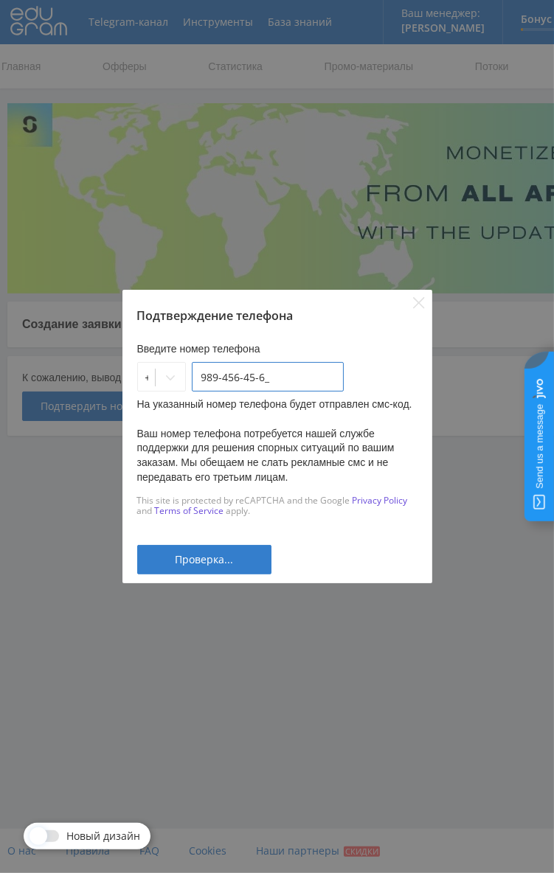
click at [294, 382] on input "989-456-45-6_" at bounding box center [268, 377] width 152 height 30
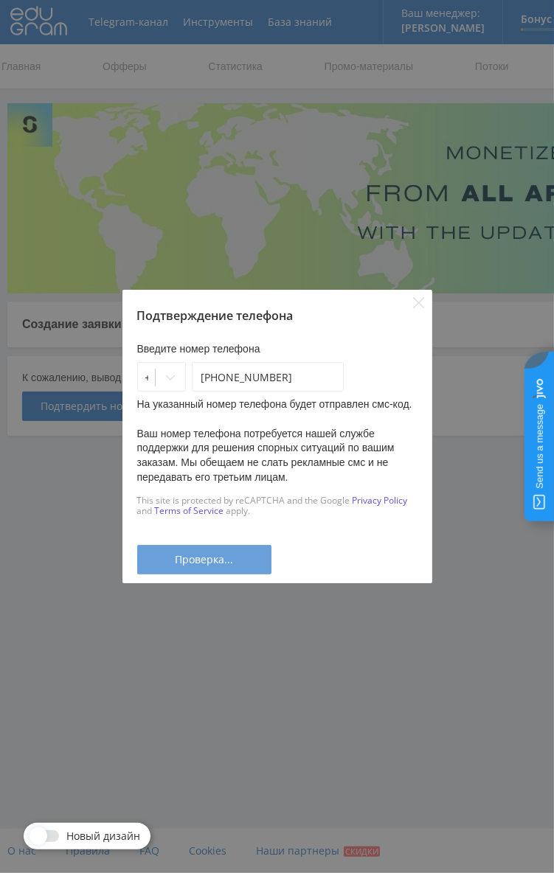
click at [225, 574] on button "Проверка..." at bounding box center [204, 560] width 134 height 30
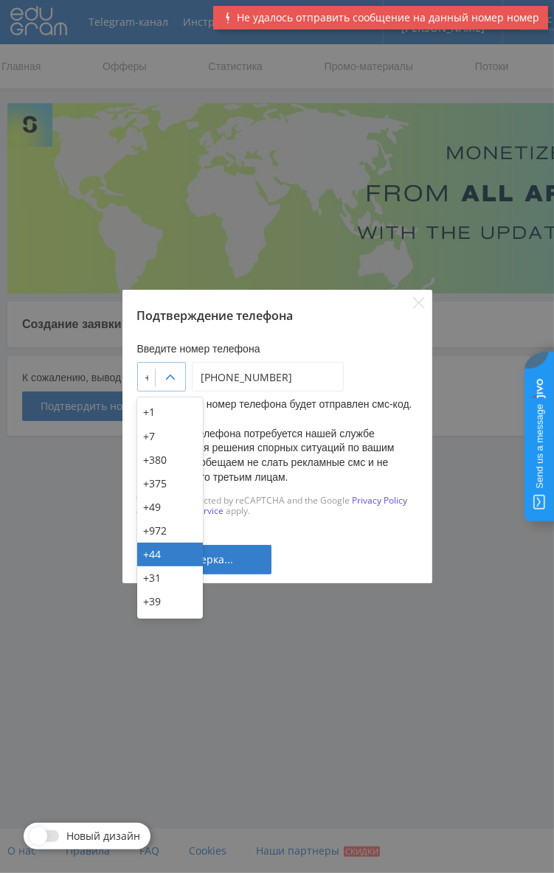
click at [185, 387] on div at bounding box center [171, 378] width 30 height 30
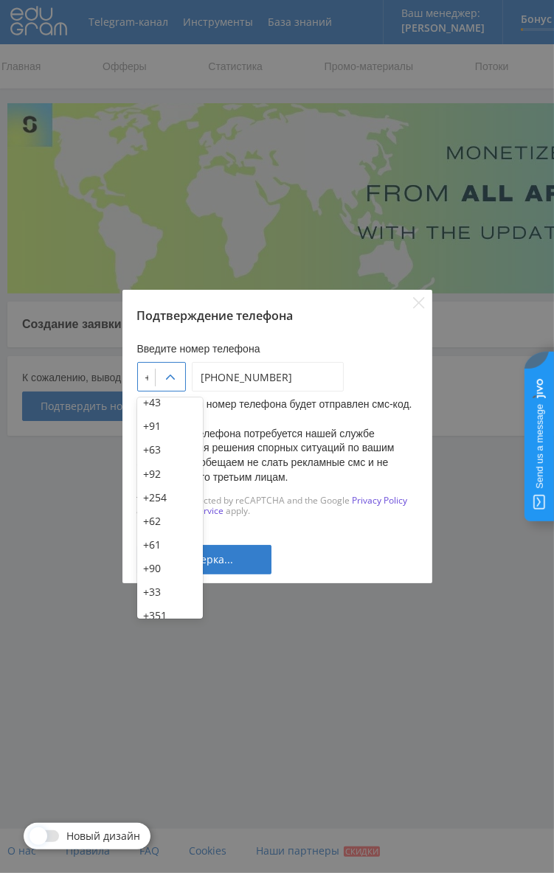
scroll to position [241, 0]
click at [163, 515] on div "+61" at bounding box center [170, 527] width 66 height 24
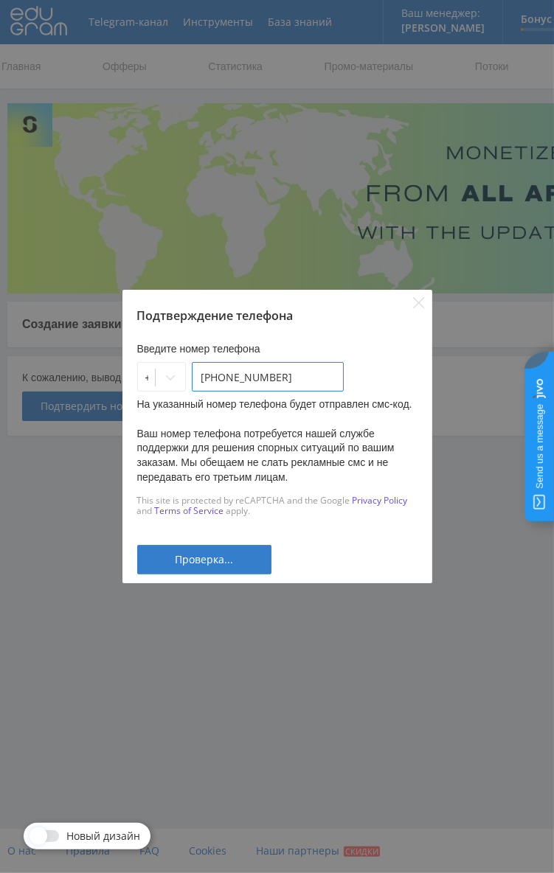
click at [270, 370] on input "949-898-89-56" at bounding box center [268, 377] width 152 height 30
type input "666-555-48-92"
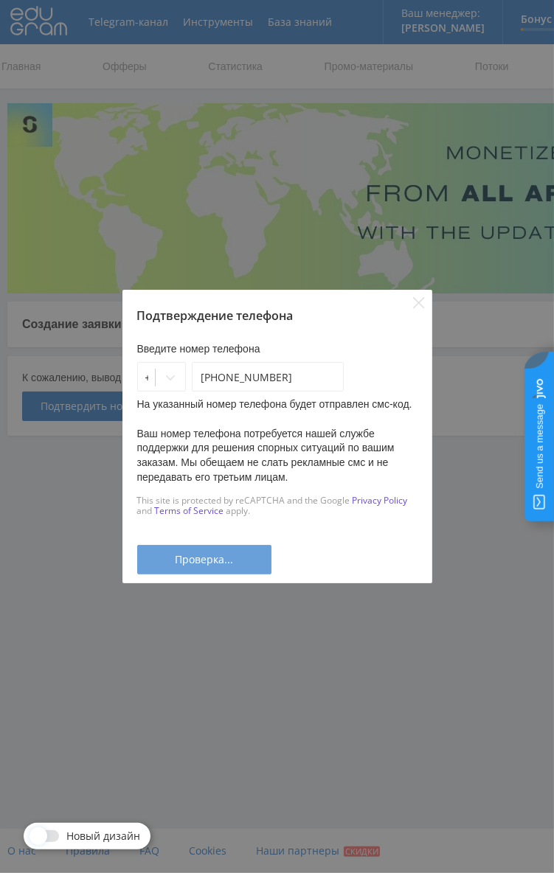
click at [199, 554] on span "Проверка..." at bounding box center [204, 560] width 58 height 12
click at [249, 556] on div "Проверка..." at bounding box center [204, 560] width 97 height 12
